Goal: Transaction & Acquisition: Book appointment/travel/reservation

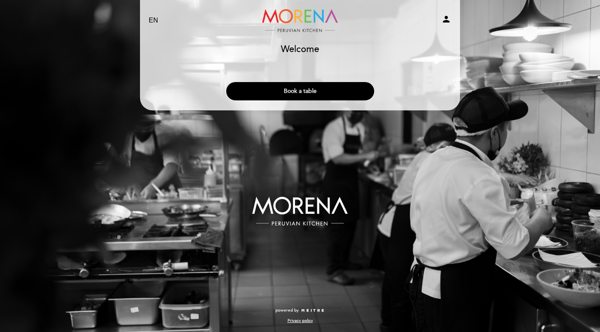
click at [303, 89] on button "Book a table" at bounding box center [300, 91] width 148 height 18
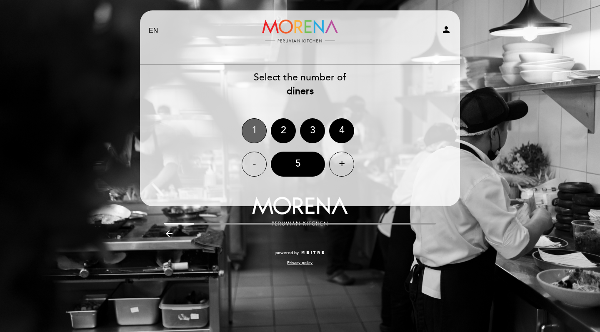
click at [250, 123] on div "1" at bounding box center [254, 130] width 25 height 25
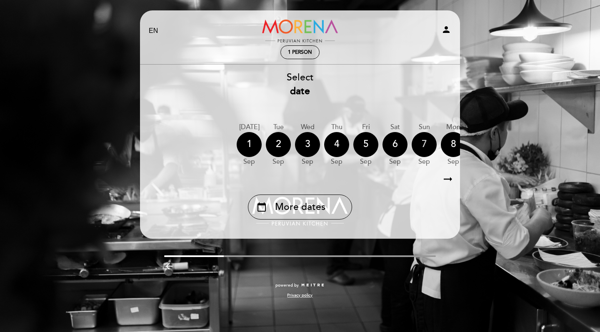
click at [423, 142] on div "7" at bounding box center [423, 144] width 25 height 25
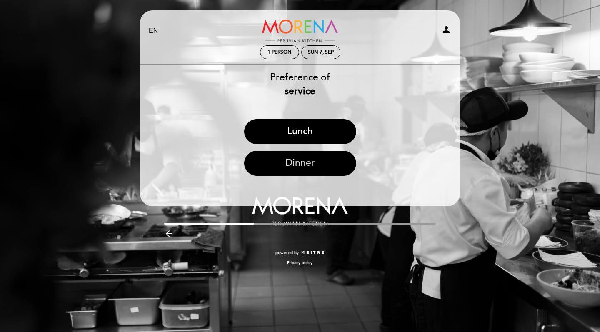
click at [293, 159] on button "Dinner" at bounding box center [300, 163] width 112 height 25
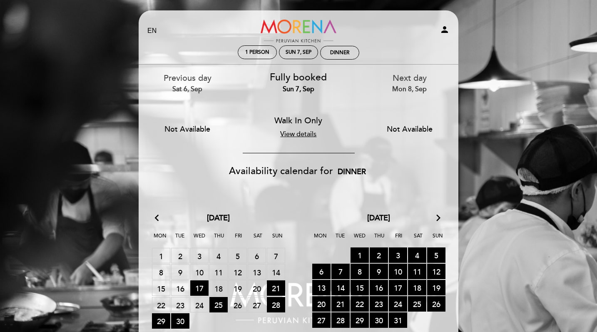
click at [298, 115] on div "Walk In Only" at bounding box center [299, 121] width 86 height 12
click at [299, 134] on link "View details" at bounding box center [298, 134] width 36 height 8
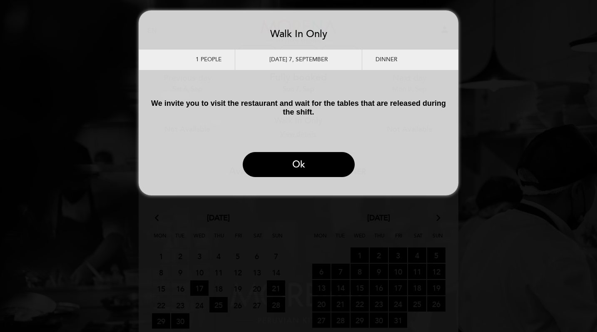
click at [301, 55] on div "[DATE] 7, September" at bounding box center [298, 60] width 127 height 20
click at [372, 57] on div "Dinner" at bounding box center [405, 60] width 87 height 20
click at [389, 55] on div "Dinner" at bounding box center [405, 60] width 87 height 20
click at [302, 61] on div "[DATE] 7, September" at bounding box center [298, 60] width 127 height 20
click at [393, 58] on div "Dinner" at bounding box center [405, 60] width 87 height 20
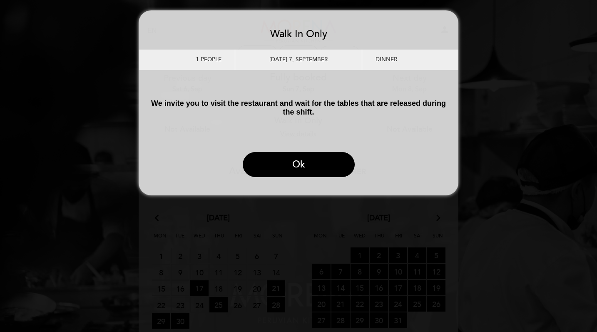
click at [210, 53] on div "1 people" at bounding box center [191, 60] width 87 height 20
click at [291, 171] on button "Ok" at bounding box center [299, 164] width 112 height 25
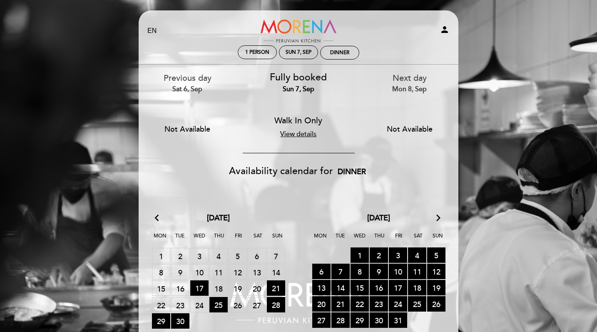
click at [304, 27] on link "Morena Peruvian Kitchen" at bounding box center [299, 31] width 104 height 23
